Goal: Navigation & Orientation: Understand site structure

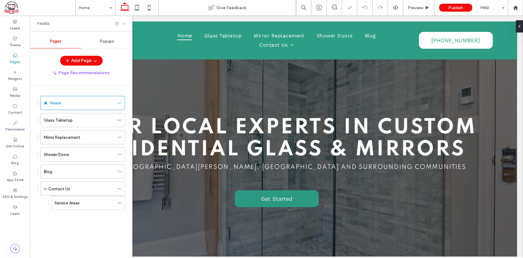
click at [126, 22] on icon at bounding box center [124, 23] width 5 height 5
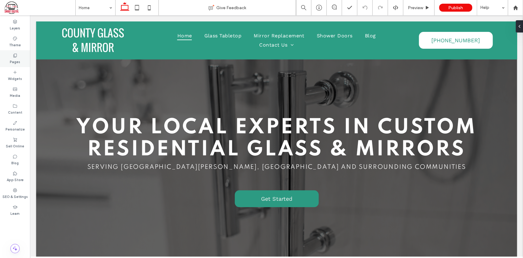
click at [13, 57] on use at bounding box center [14, 56] width 3 height 4
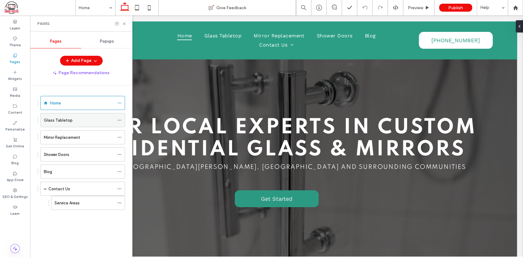
click at [67, 121] on label "Glass Tabletop" at bounding box center [58, 120] width 29 height 11
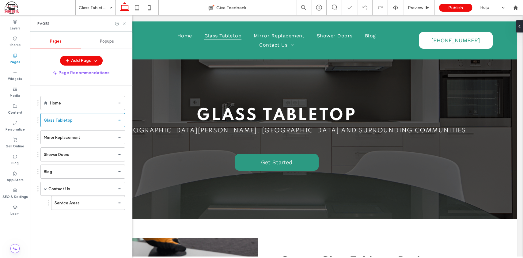
click at [124, 22] on icon at bounding box center [124, 23] width 5 height 5
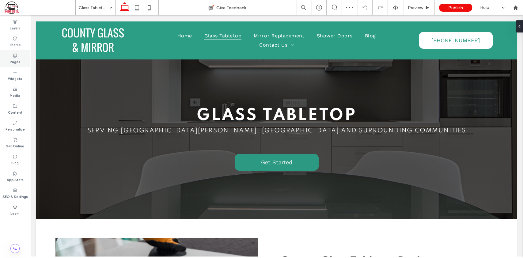
click at [17, 58] on label "Pages" at bounding box center [15, 61] width 10 height 7
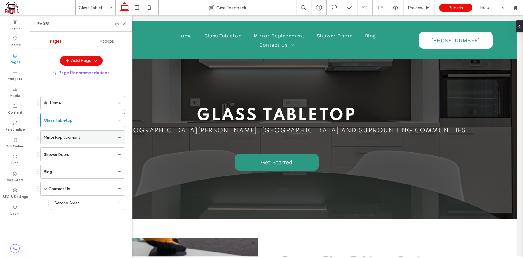
click at [73, 138] on label "Mirror Replacement" at bounding box center [62, 137] width 36 height 11
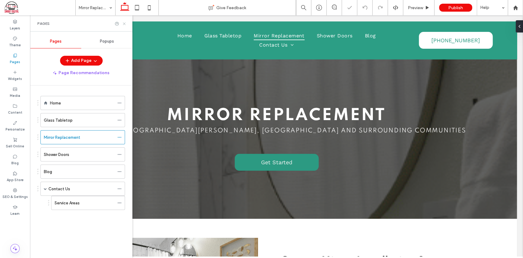
click at [125, 23] on icon at bounding box center [124, 23] width 5 height 5
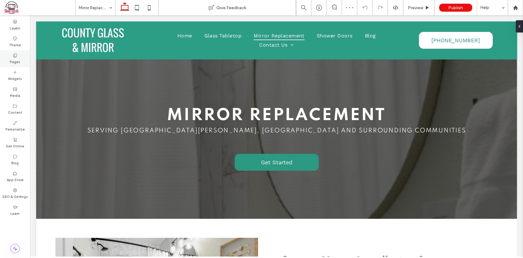
click at [15, 54] on icon at bounding box center [15, 55] width 5 height 5
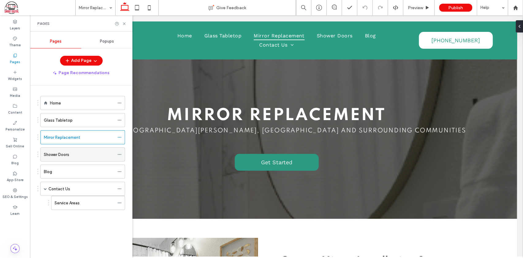
click at [64, 151] on label "Shower Doors" at bounding box center [56, 154] width 25 height 11
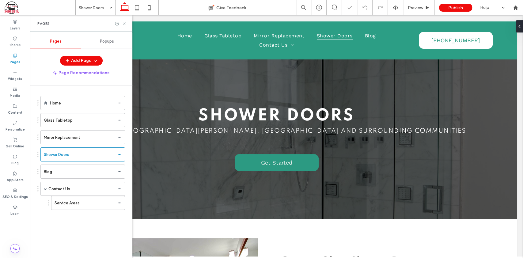
click at [125, 23] on use at bounding box center [124, 23] width 2 height 2
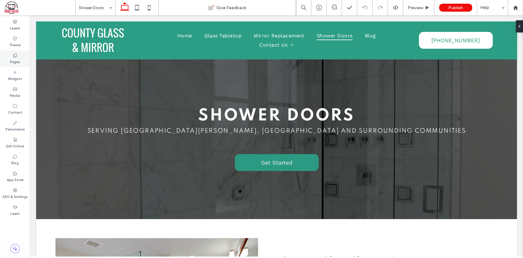
click at [14, 57] on icon at bounding box center [15, 55] width 5 height 5
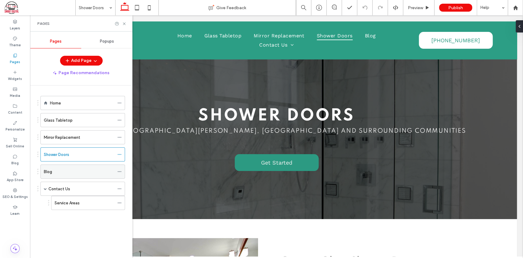
click at [62, 168] on div "Blog" at bounding box center [79, 171] width 70 height 6
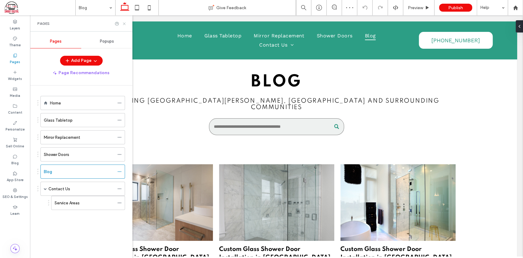
click at [124, 23] on icon at bounding box center [124, 23] width 5 height 5
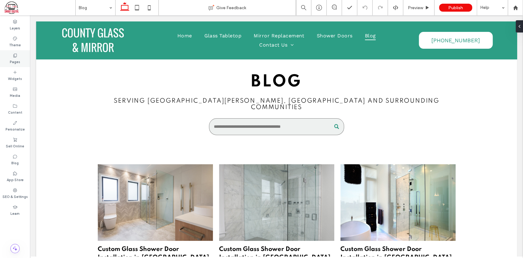
click at [15, 55] on icon at bounding box center [15, 55] width 5 height 5
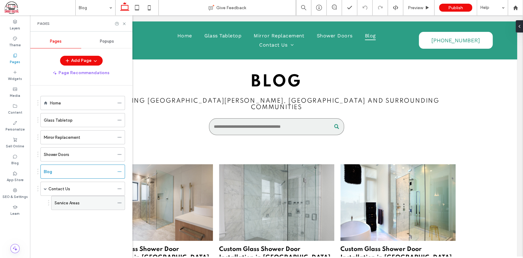
click at [80, 206] on div "Service Areas" at bounding box center [85, 202] width 60 height 13
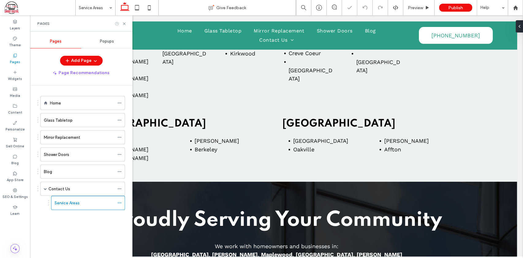
scroll to position [153, 0]
drag, startPoint x: 125, startPoint y: 24, endPoint x: 209, endPoint y: 62, distance: 92.2
click at [125, 24] on icon at bounding box center [124, 23] width 5 height 5
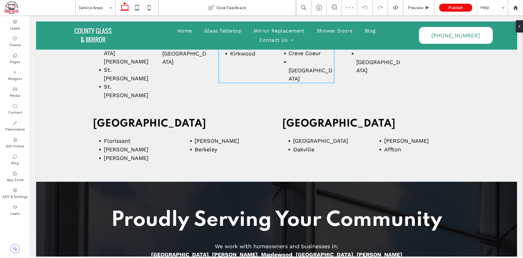
scroll to position [0, 0]
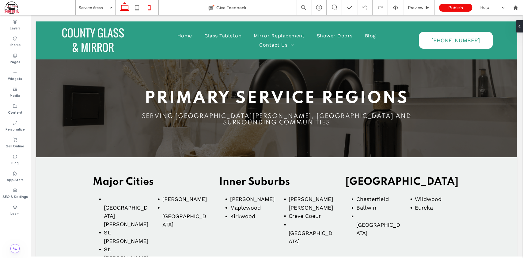
click at [152, 8] on icon at bounding box center [149, 8] width 12 height 12
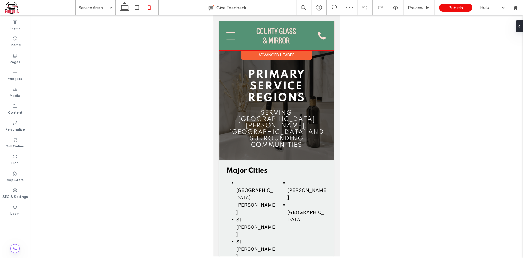
click at [229, 37] on div at bounding box center [276, 35] width 114 height 29
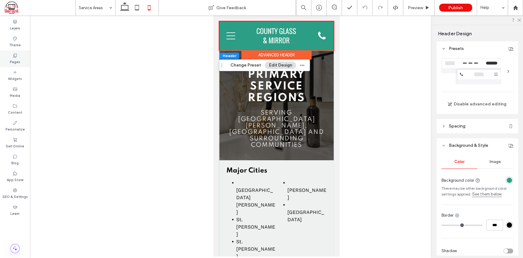
click at [12, 58] on div "Pages" at bounding box center [15, 58] width 30 height 17
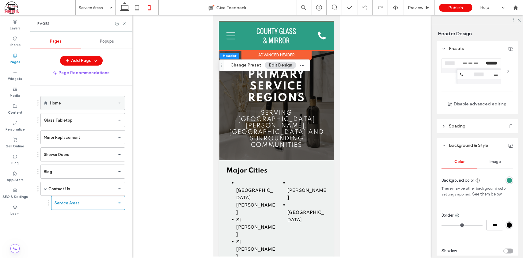
click at [59, 103] on label "Home" at bounding box center [55, 103] width 11 height 11
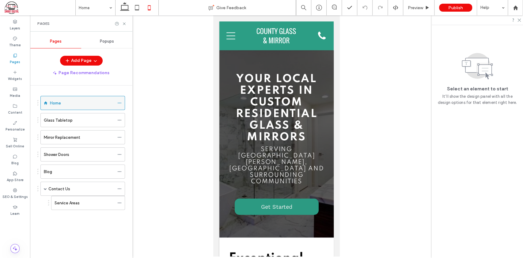
click at [56, 102] on label "Home" at bounding box center [55, 103] width 11 height 11
drag, startPoint x: 123, startPoint y: 5, endPoint x: 138, endPoint y: 18, distance: 20.7
click at [123, 5] on icon at bounding box center [125, 8] width 12 height 12
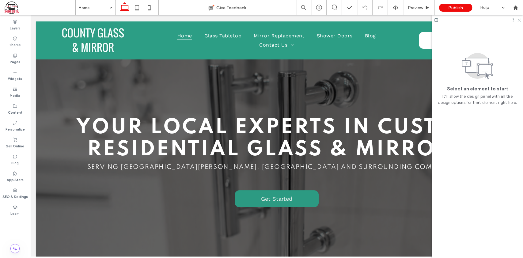
click at [519, 20] on icon at bounding box center [519, 20] width 4 height 4
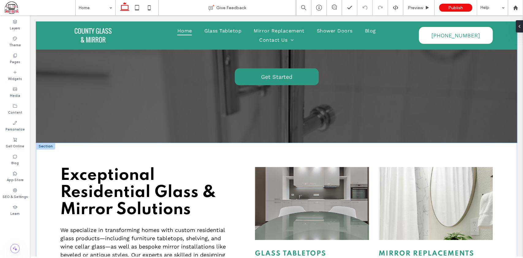
scroll to position [153, 0]
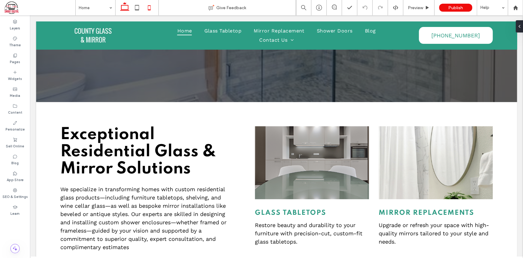
click at [150, 3] on icon at bounding box center [149, 8] width 12 height 12
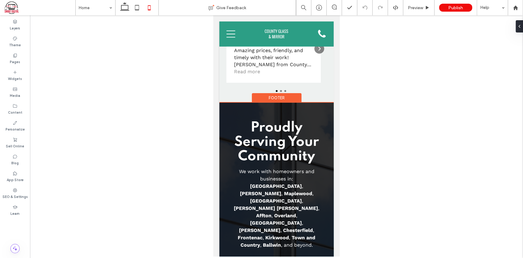
scroll to position [1677, 0]
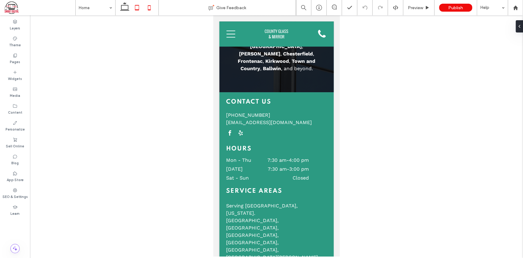
click at [135, 8] on icon at bounding box center [137, 8] width 12 height 12
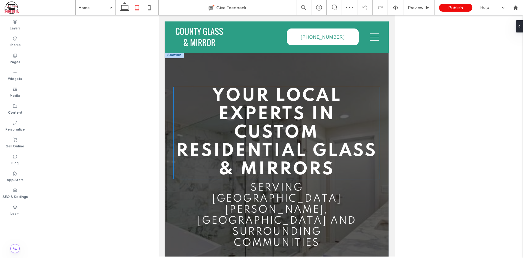
scroll to position [0, 0]
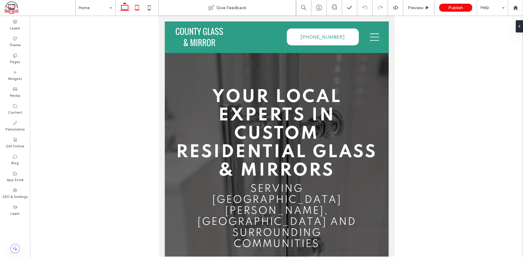
click at [126, 8] on icon at bounding box center [125, 8] width 12 height 12
